Goal: Task Accomplishment & Management: Use online tool/utility

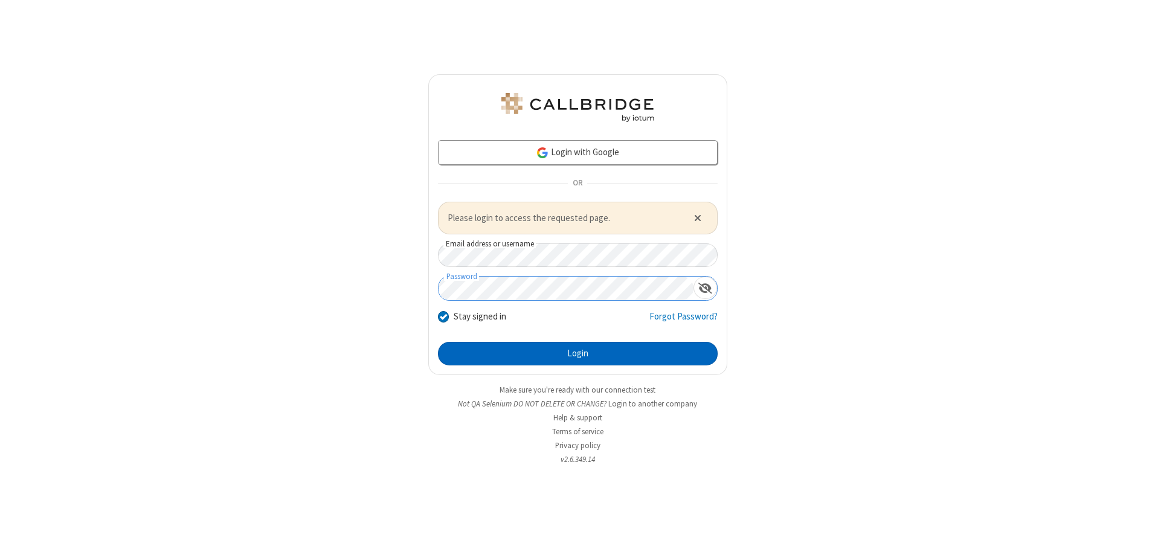
click at [577, 353] on button "Login" at bounding box center [578, 354] width 280 height 24
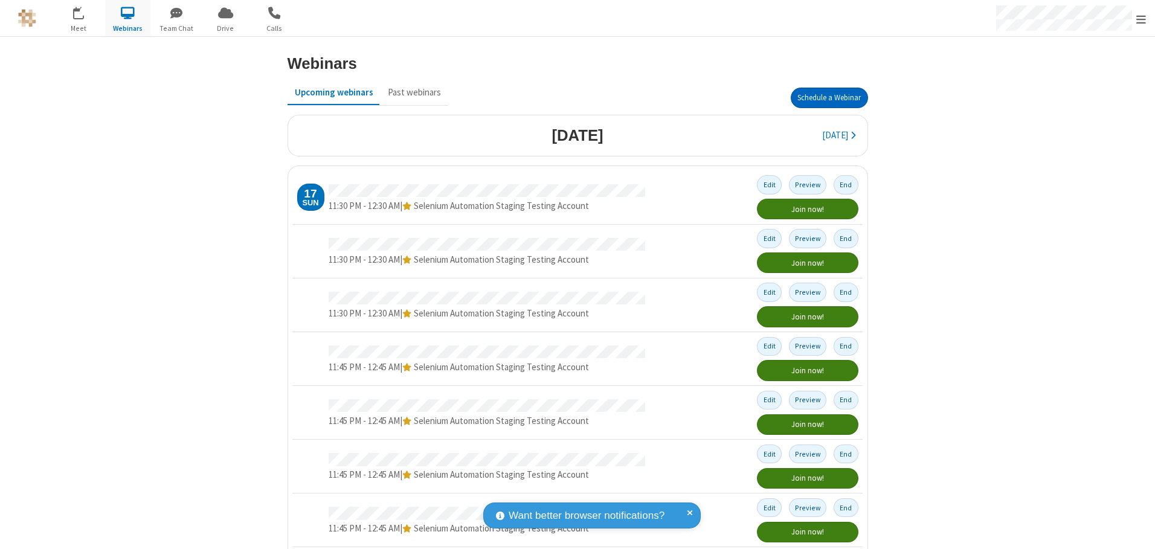
click at [824, 98] on button "Schedule a Webinar" at bounding box center [828, 98] width 77 height 21
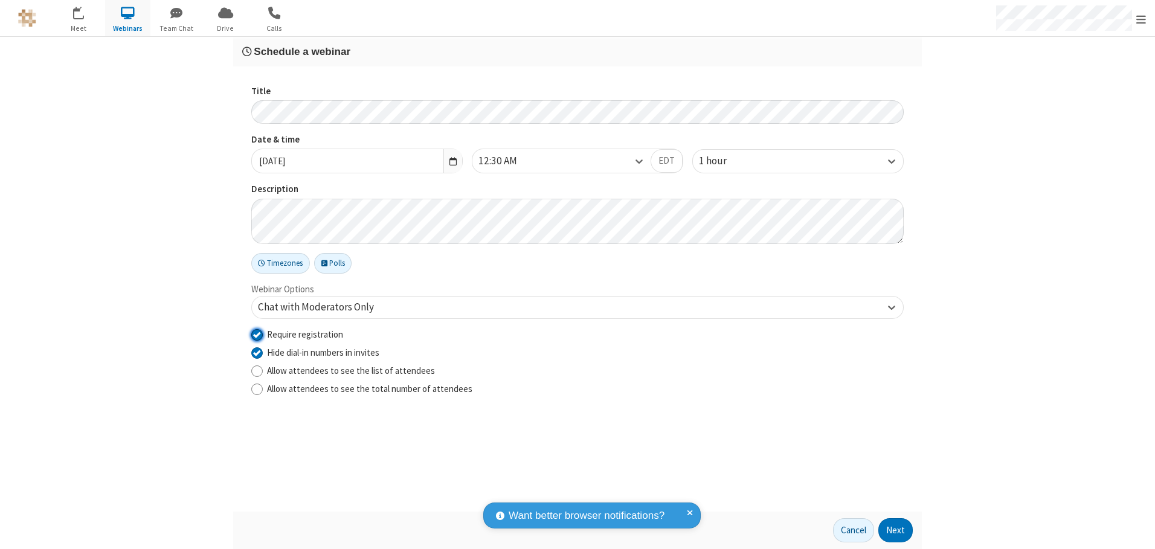
click at [257, 334] on input "Require registration" at bounding box center [256, 334] width 11 height 13
checkbox input "false"
click at [895, 530] on button "Next" at bounding box center [895, 530] width 34 height 24
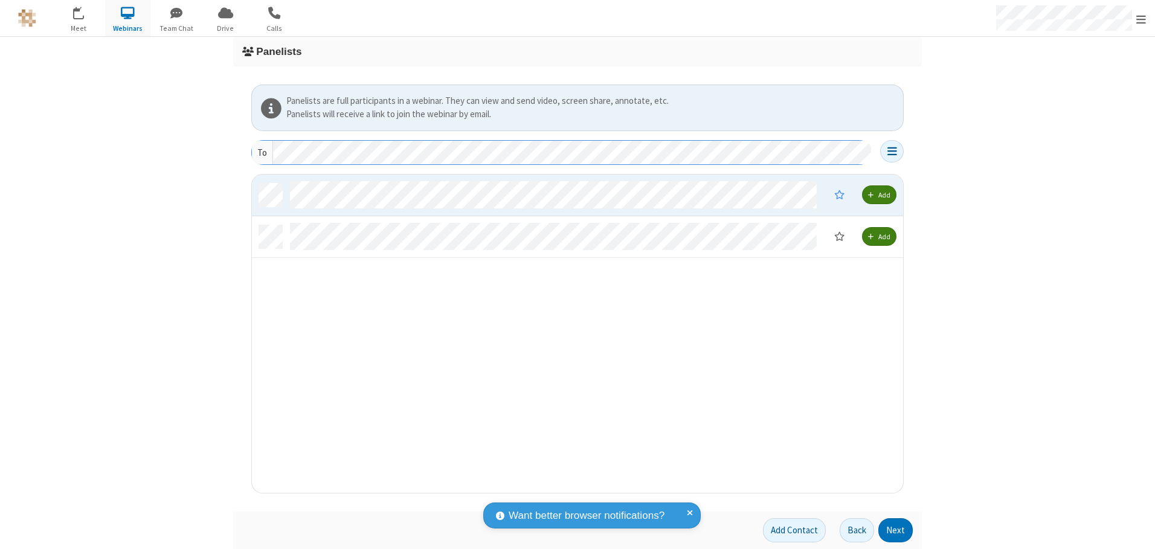
scroll to position [309, 642]
click at [895, 530] on button "Next" at bounding box center [895, 530] width 34 height 24
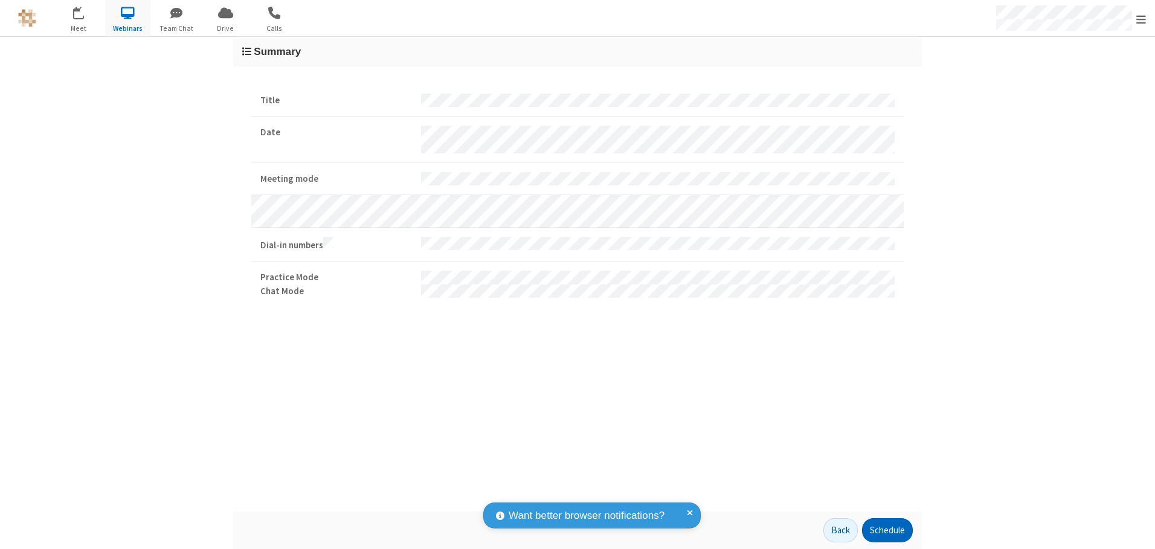
click at [886, 530] on button "Schedule" at bounding box center [887, 530] width 51 height 24
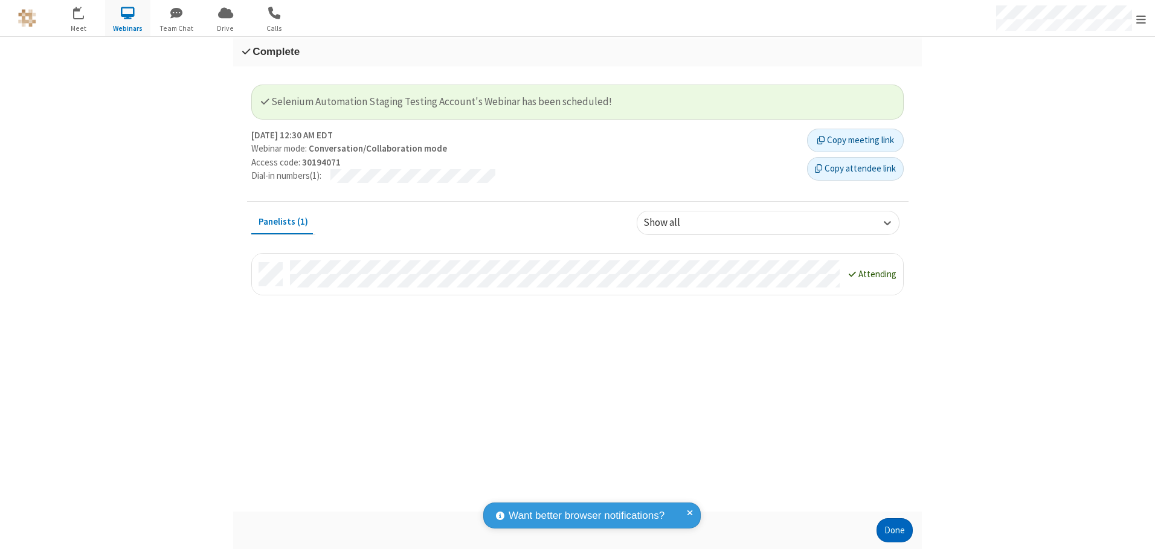
click at [894, 530] on button "Done" at bounding box center [894, 530] width 36 height 24
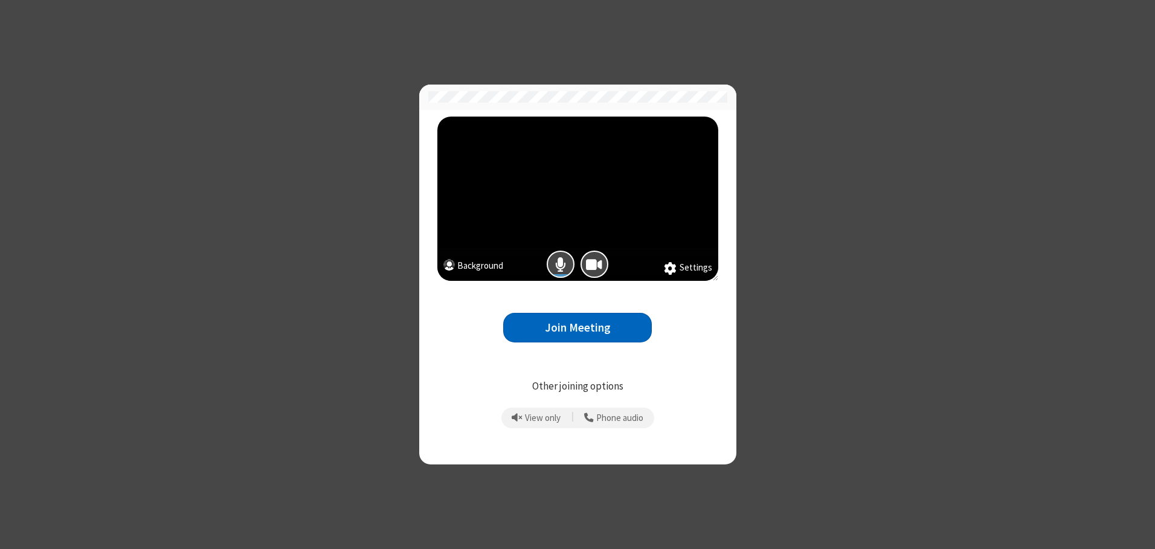
click at [577, 327] on button "Join Meeting" at bounding box center [577, 328] width 149 height 30
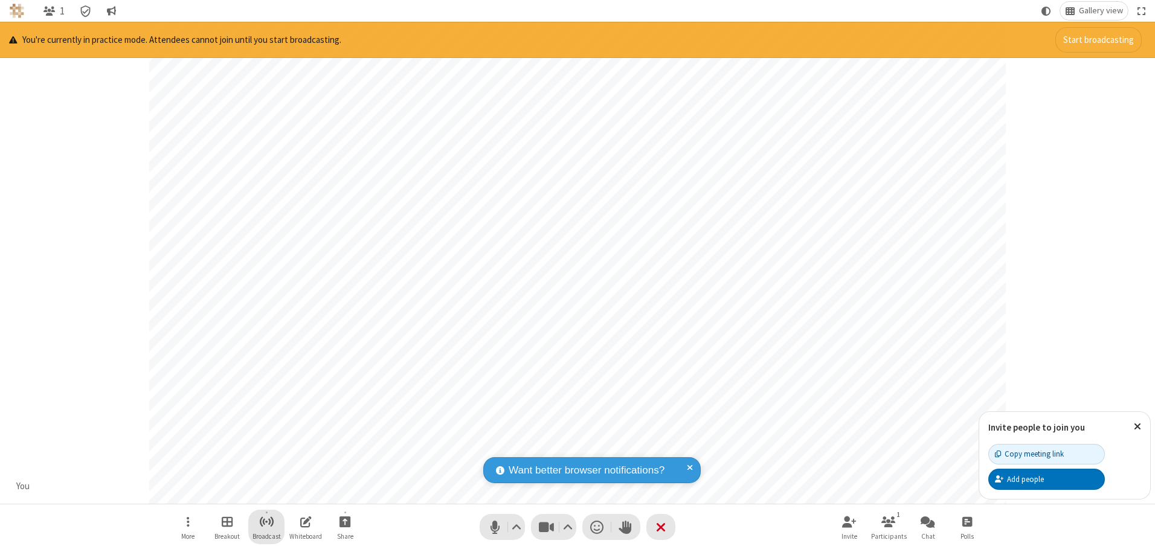
click at [266, 521] on span "Start broadcast" at bounding box center [266, 521] width 15 height 15
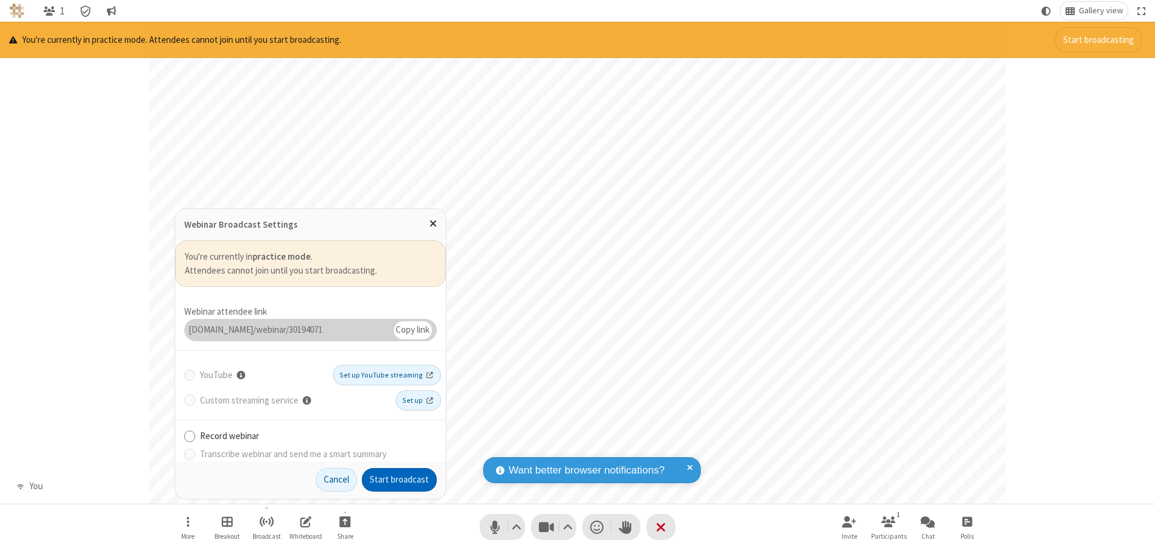
click at [399, 479] on button "Start broadcast" at bounding box center [399, 480] width 75 height 24
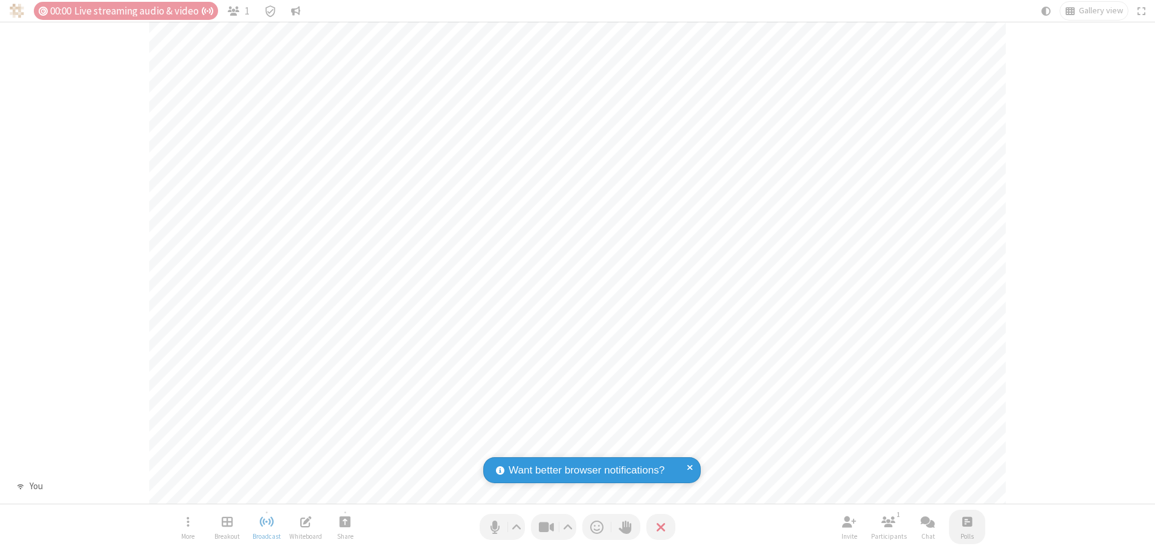
click at [966, 521] on span "Open poll" at bounding box center [967, 521] width 10 height 15
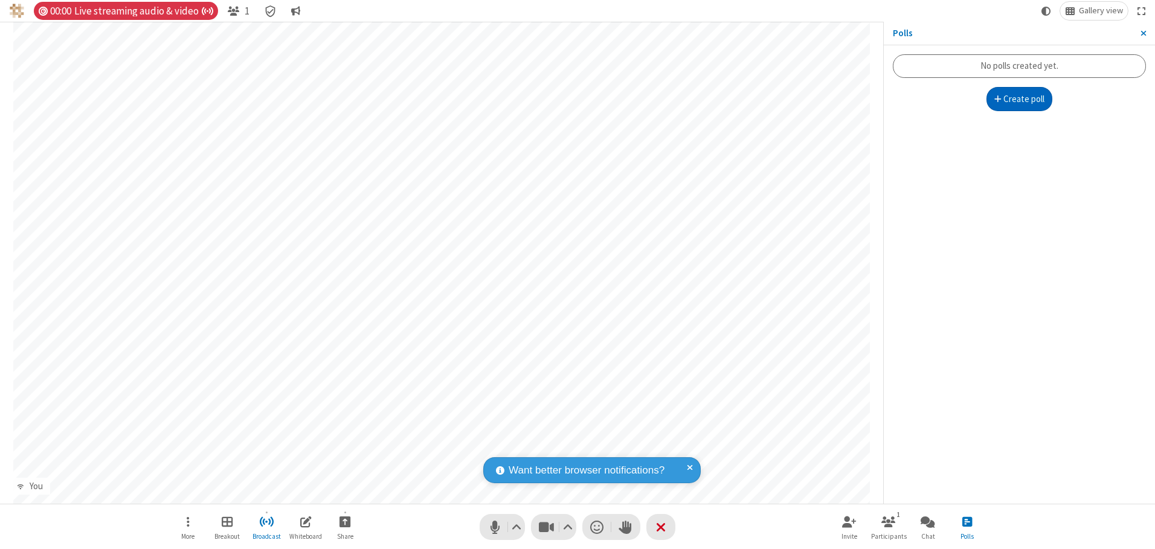
click at [1019, 99] on button "Create poll" at bounding box center [1019, 99] width 66 height 24
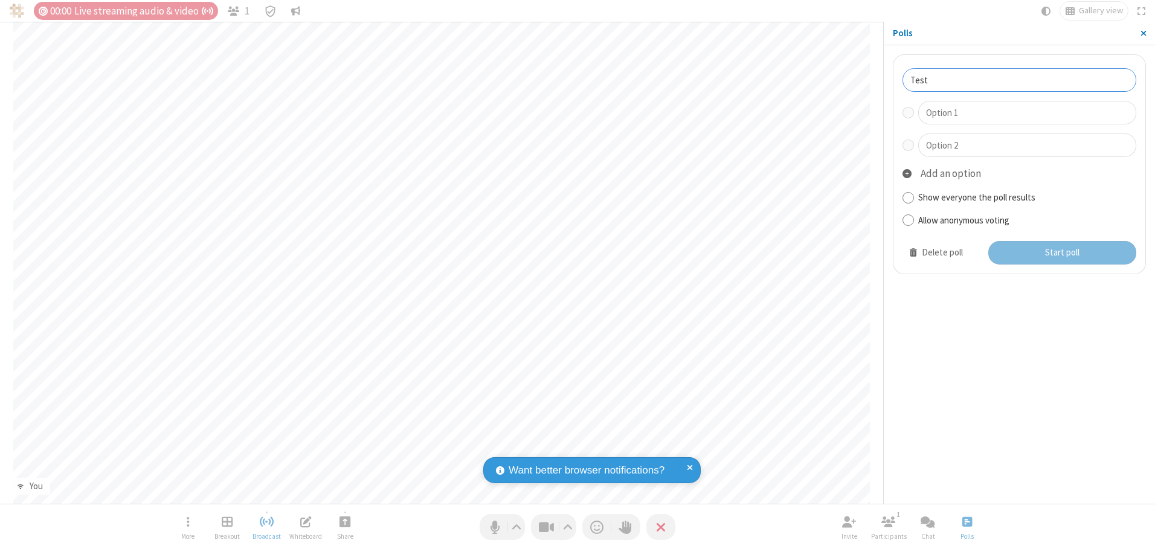
type input "Test"
type input "Yes"
type input "No"
click at [1061, 252] on button "Start poll" at bounding box center [1062, 253] width 149 height 24
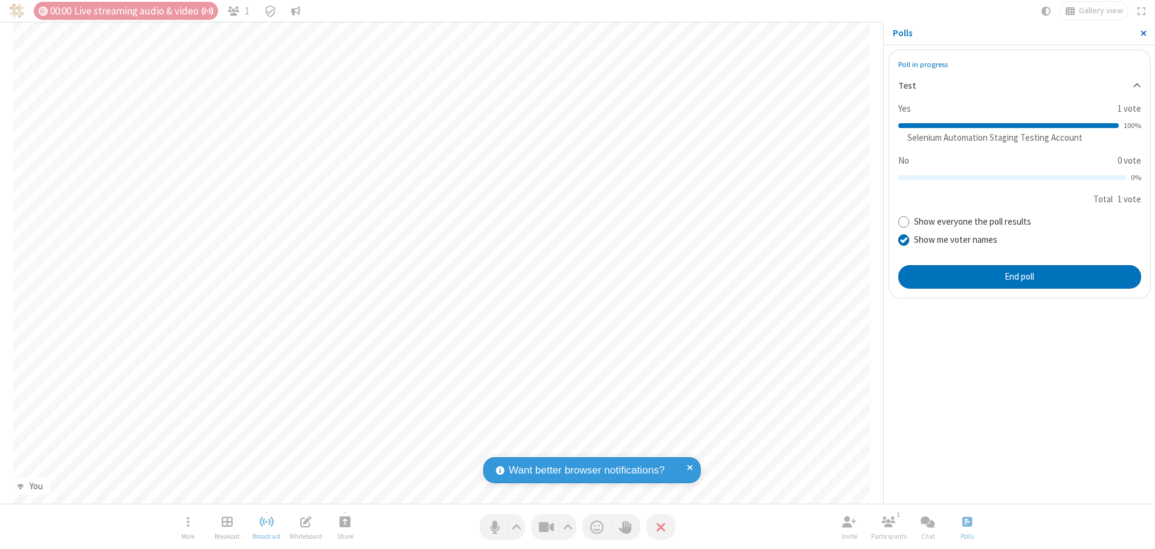
click at [1142, 33] on span "Close sidebar" at bounding box center [1143, 33] width 6 height 10
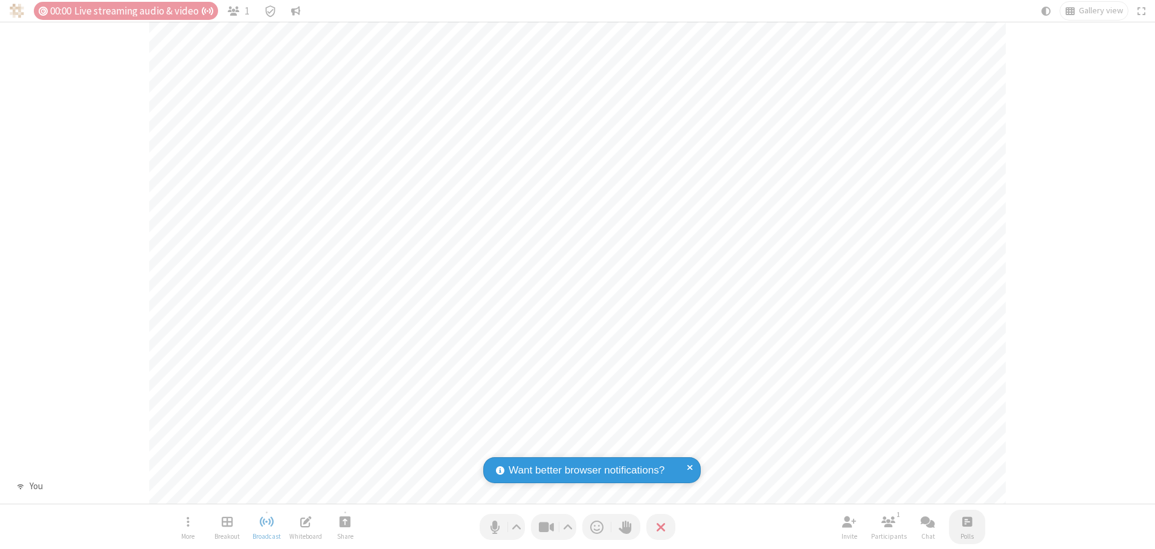
click at [966, 521] on span "Open poll" at bounding box center [967, 521] width 10 height 15
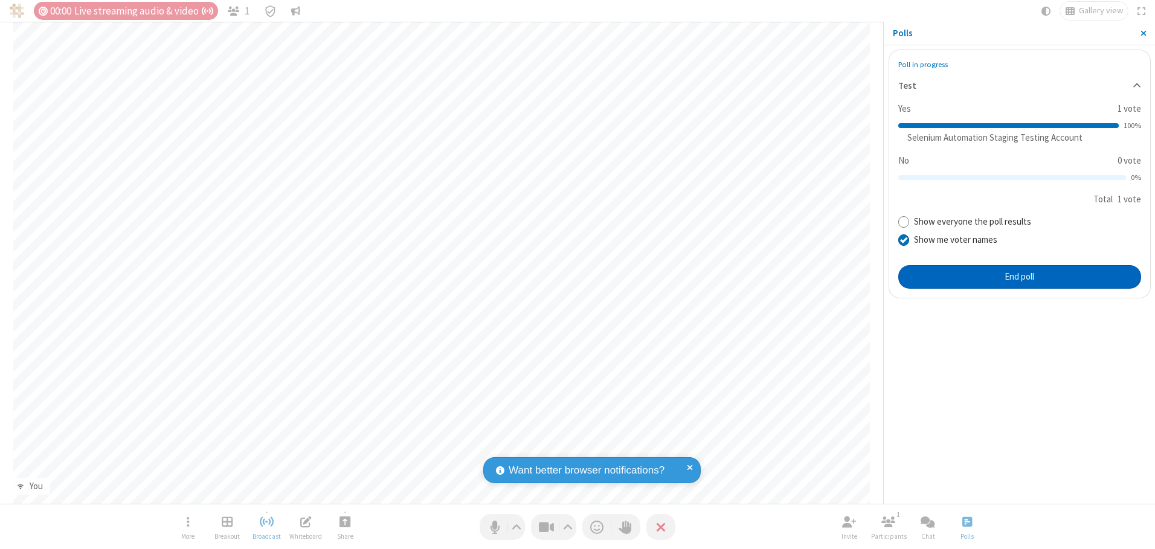
click at [1019, 277] on button "End poll" at bounding box center [1019, 277] width 243 height 24
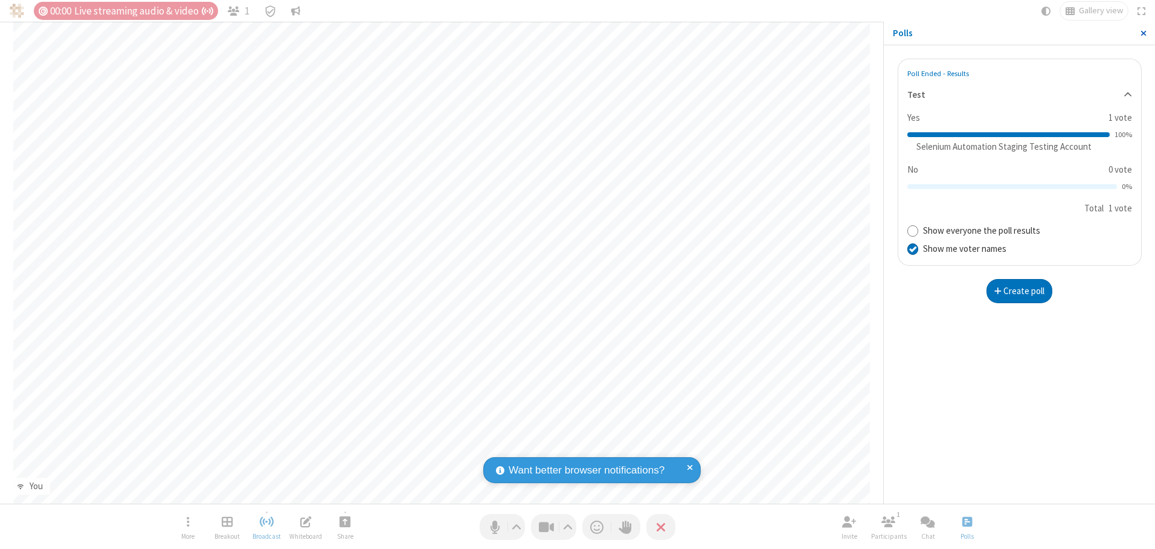
click at [1142, 33] on span "Close sidebar" at bounding box center [1143, 33] width 6 height 10
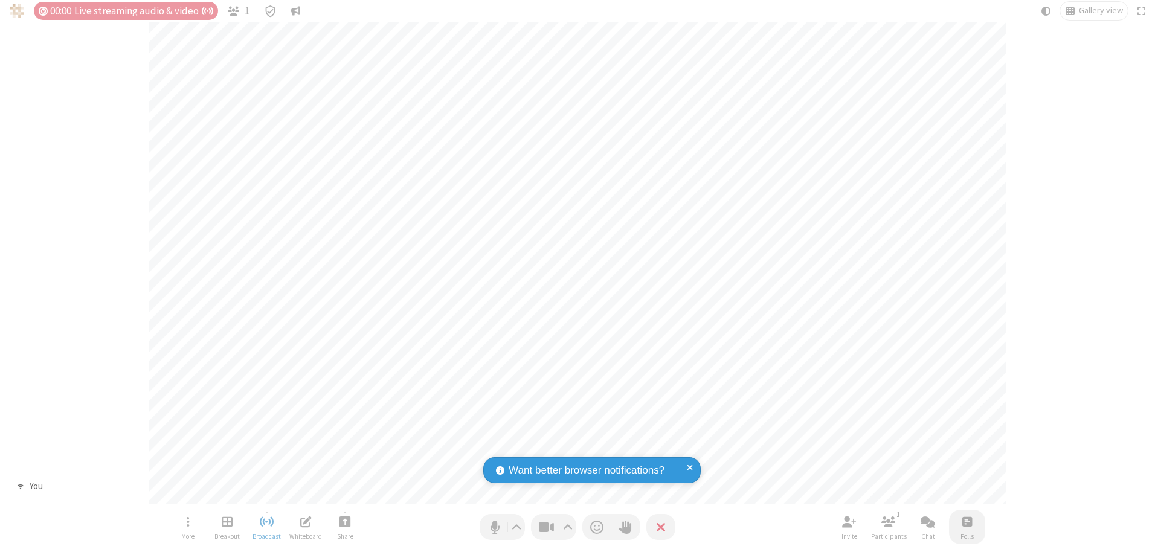
click at [966, 521] on span "Open poll" at bounding box center [967, 521] width 10 height 15
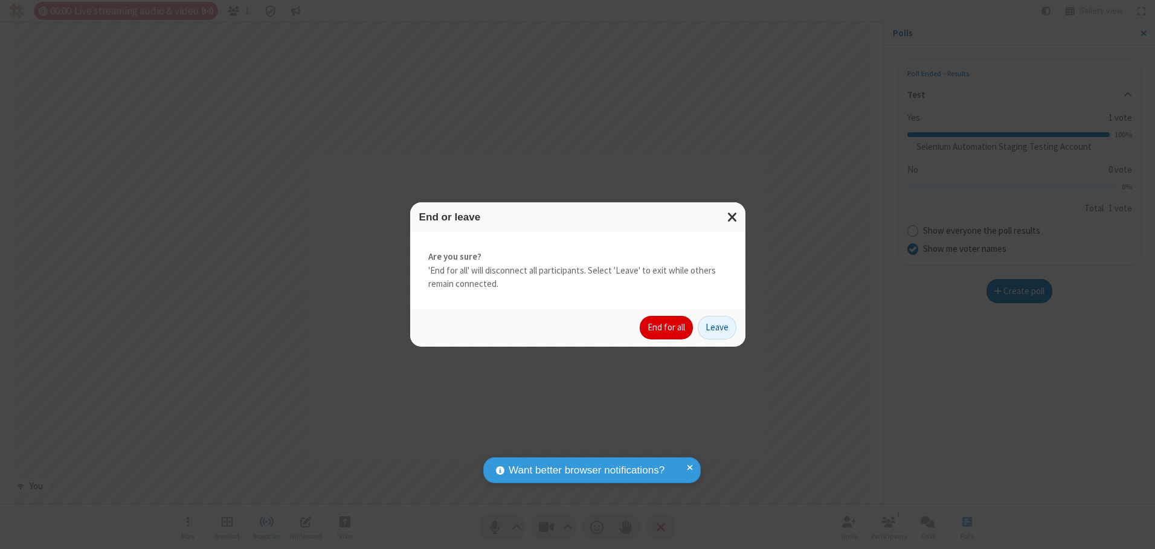
click at [667, 327] on button "End for all" at bounding box center [665, 328] width 53 height 24
